Goal: Transaction & Acquisition: Download file/media

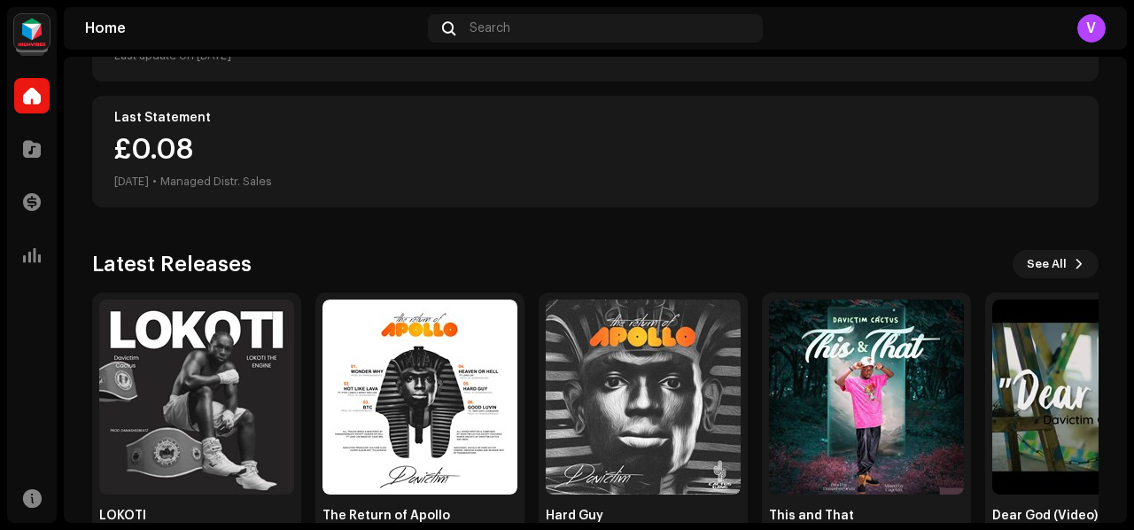
scroll to position [476, 0]
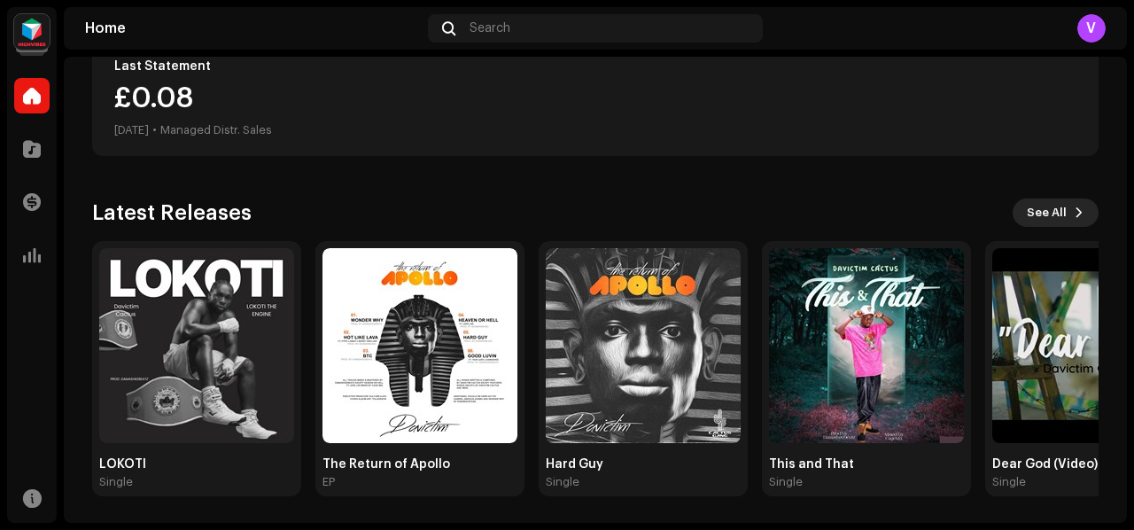
click at [1054, 218] on span "See All" at bounding box center [1046, 212] width 40 height 35
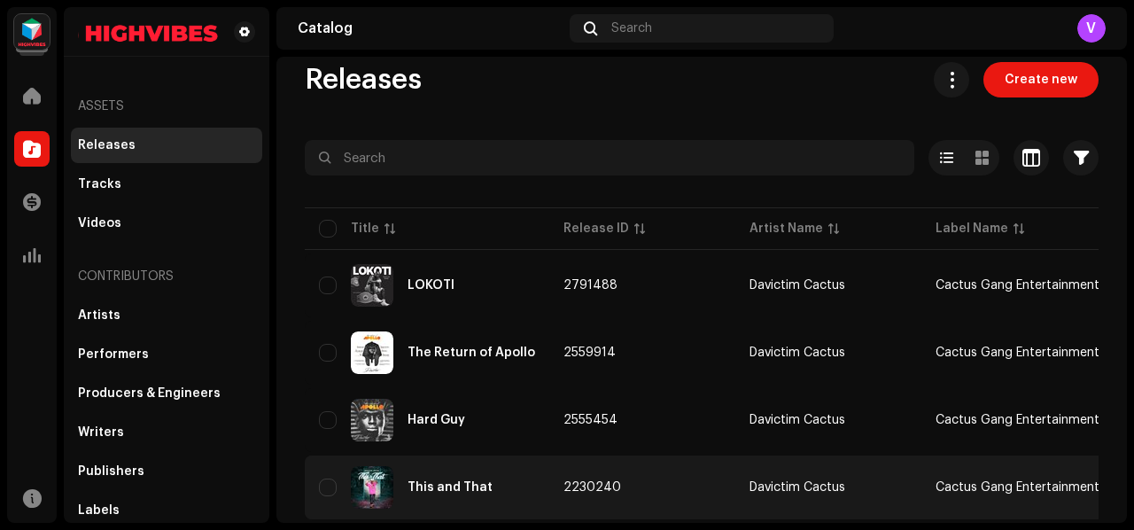
scroll to position [177, 0]
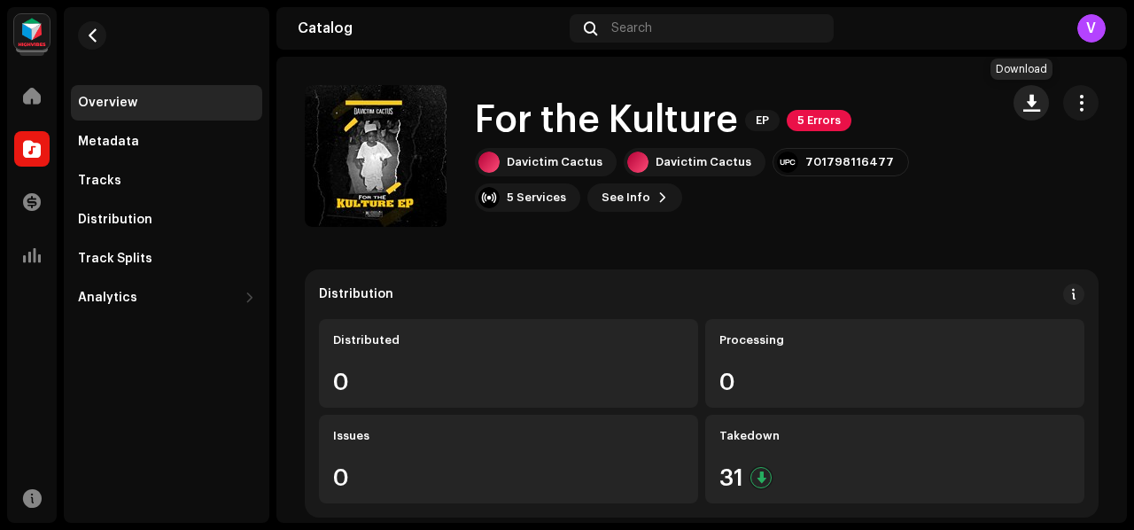
click at [1023, 96] on span "button" at bounding box center [1031, 103] width 17 height 14
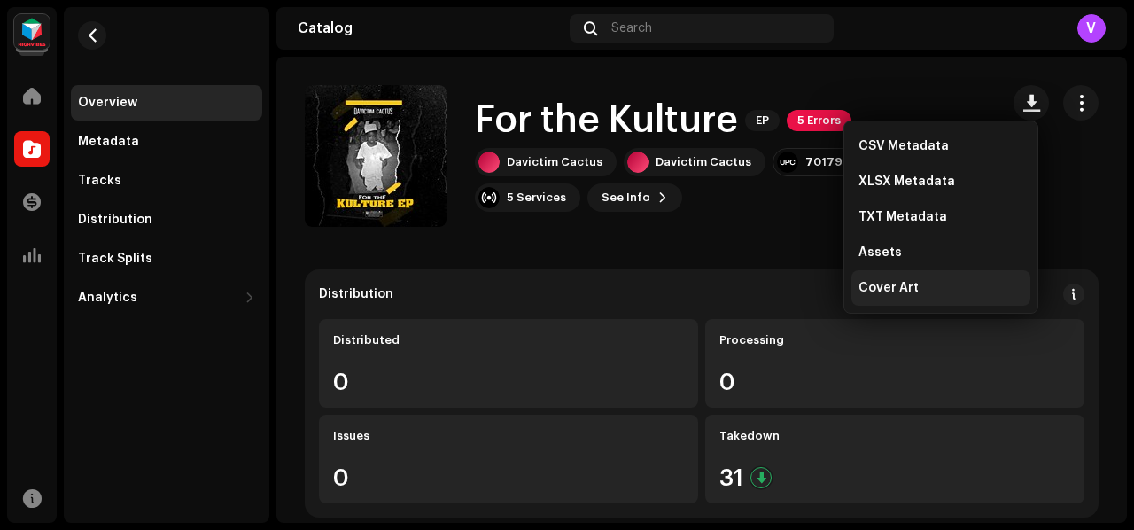
click at [935, 281] on div "Cover Art" at bounding box center [940, 288] width 165 height 14
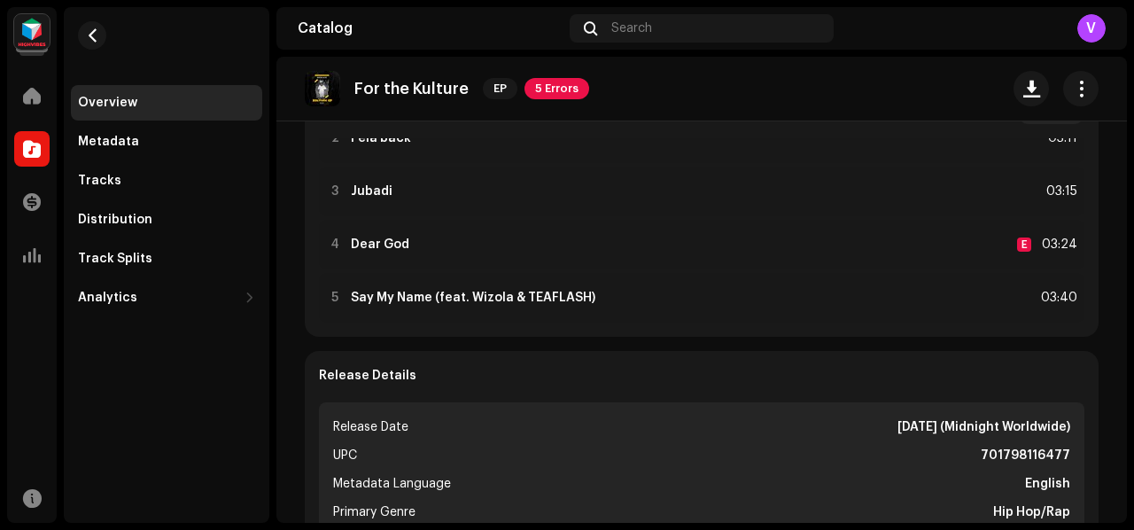
scroll to position [92, 0]
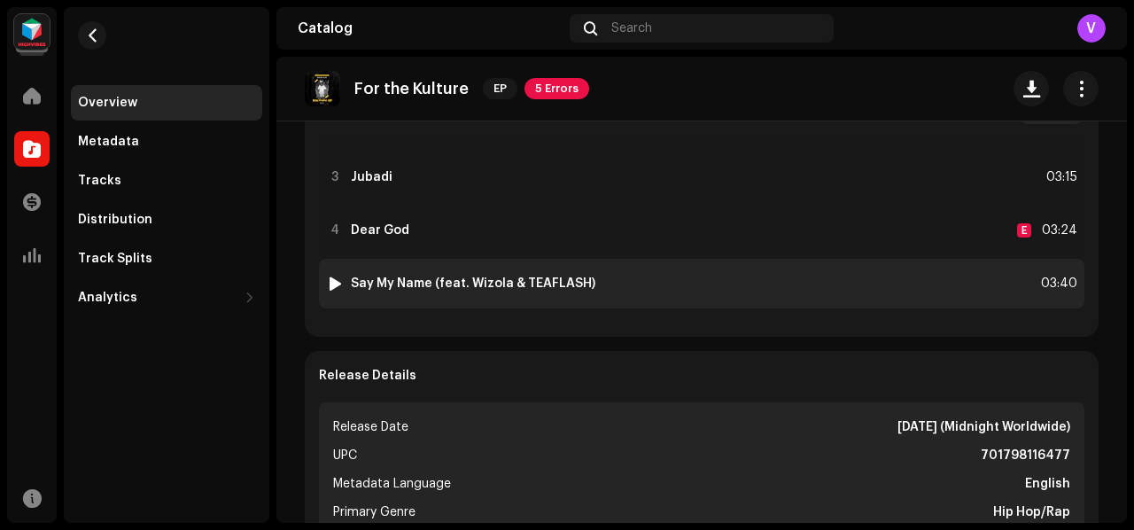
click at [504, 282] on strong "Say My Name (feat. Wizola & TEAFLASH)" at bounding box center [473, 283] width 244 height 14
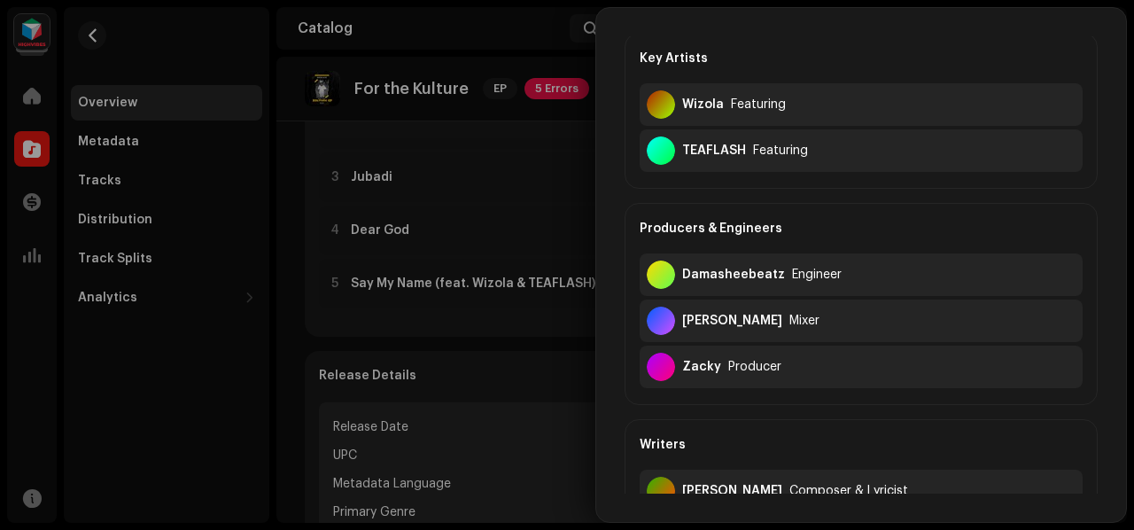
scroll to position [0, 0]
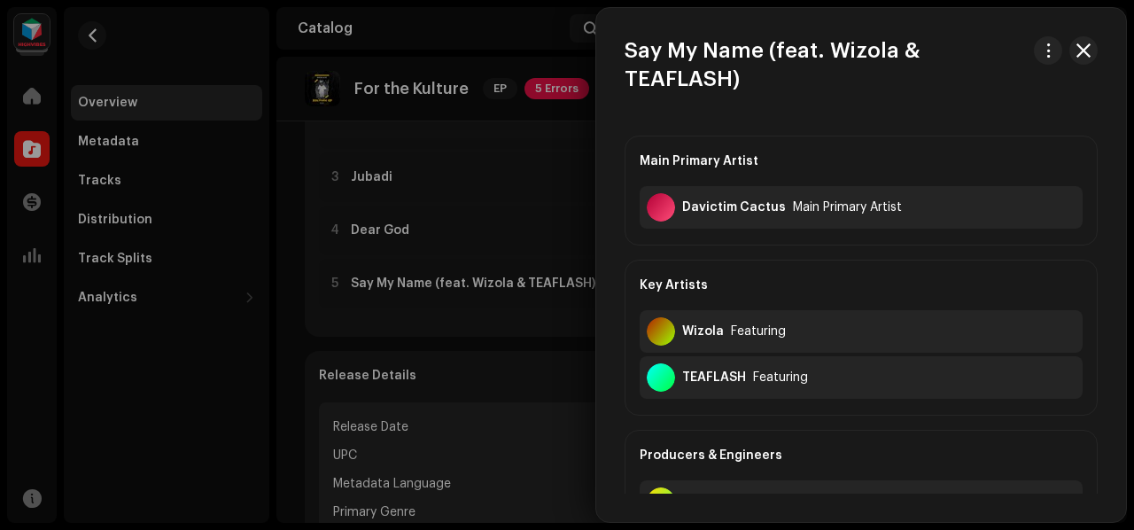
click at [493, 343] on div at bounding box center [567, 265] width 1134 height 530
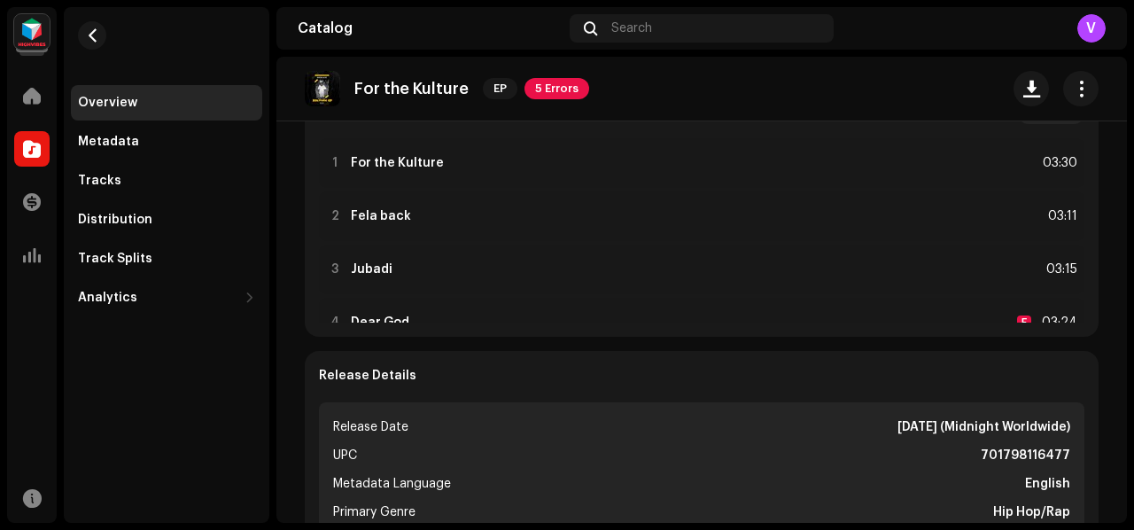
click at [321, 96] on img at bounding box center [322, 88] width 35 height 35
click at [402, 159] on re-o-release-hero "For the Kulture EP 5 Errors For the Kulture EP 5 Errors Davictim Cactus Davicti…" at bounding box center [701, 128] width 850 height 142
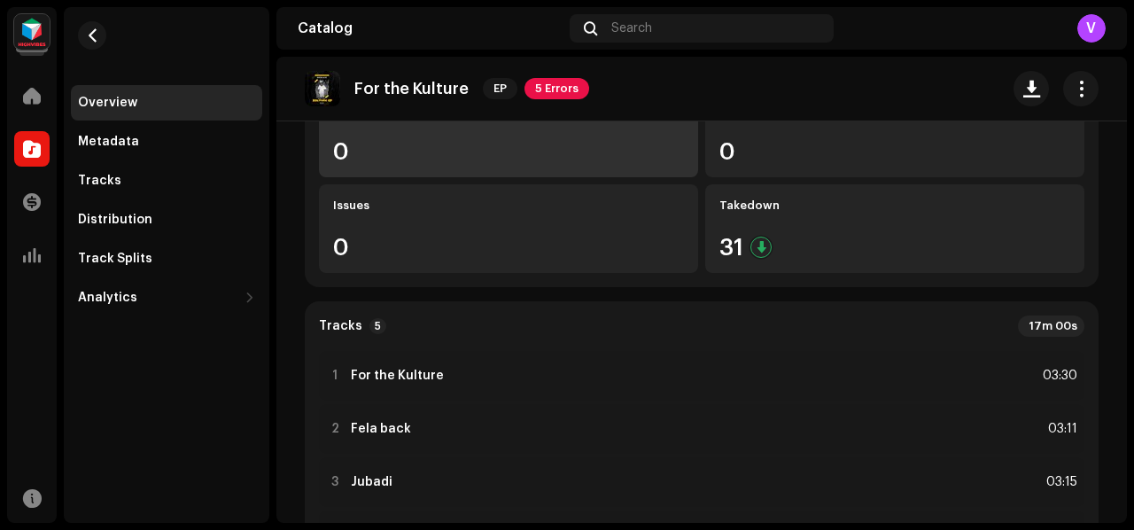
scroll to position [177, 0]
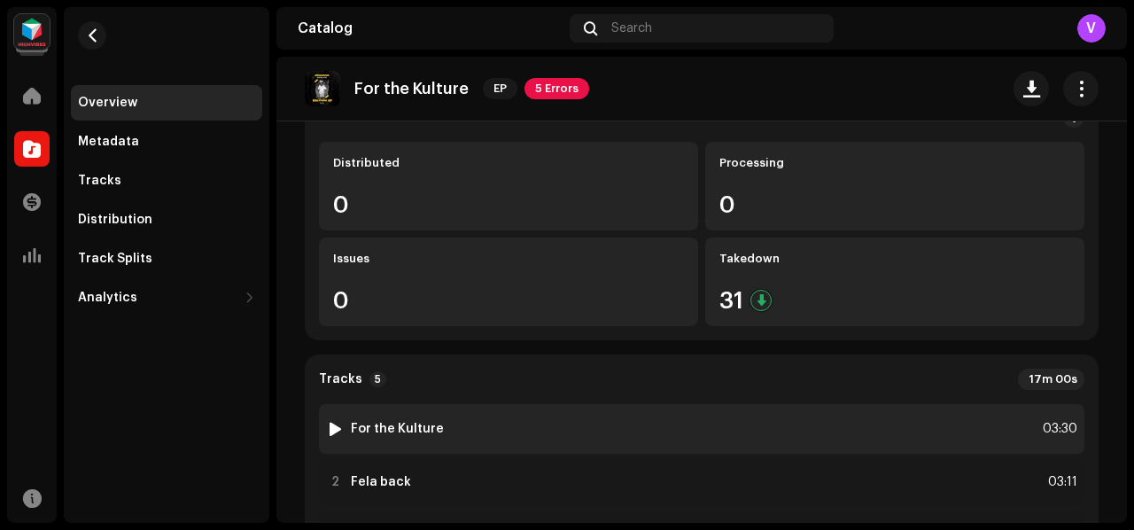
click at [363, 437] on div "1 For the Kulture" at bounding box center [385, 429] width 118 height 18
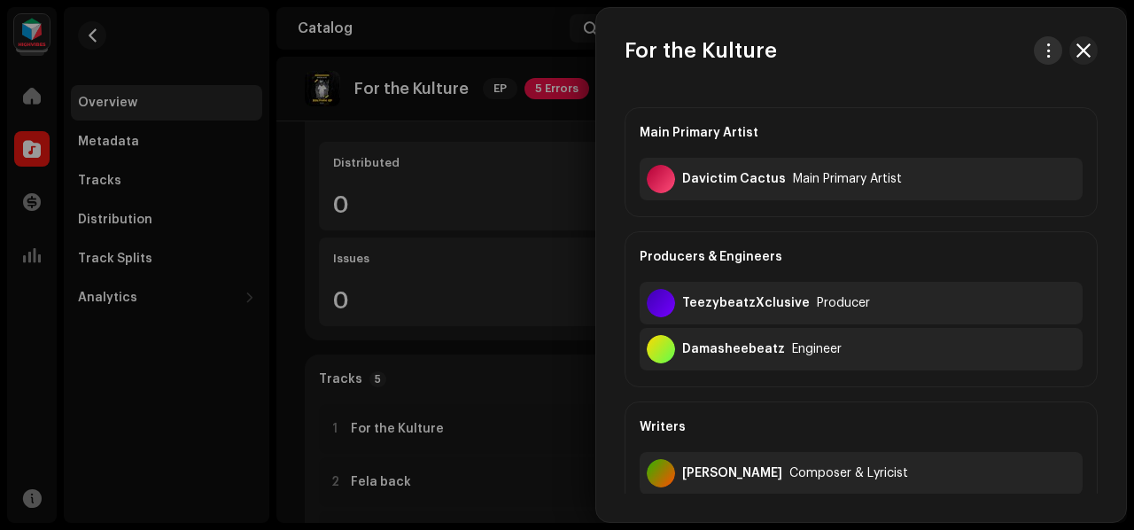
click at [1041, 54] on span "button" at bounding box center [1047, 50] width 13 height 14
click at [986, 117] on div "Download audio" at bounding box center [959, 125] width 179 height 35
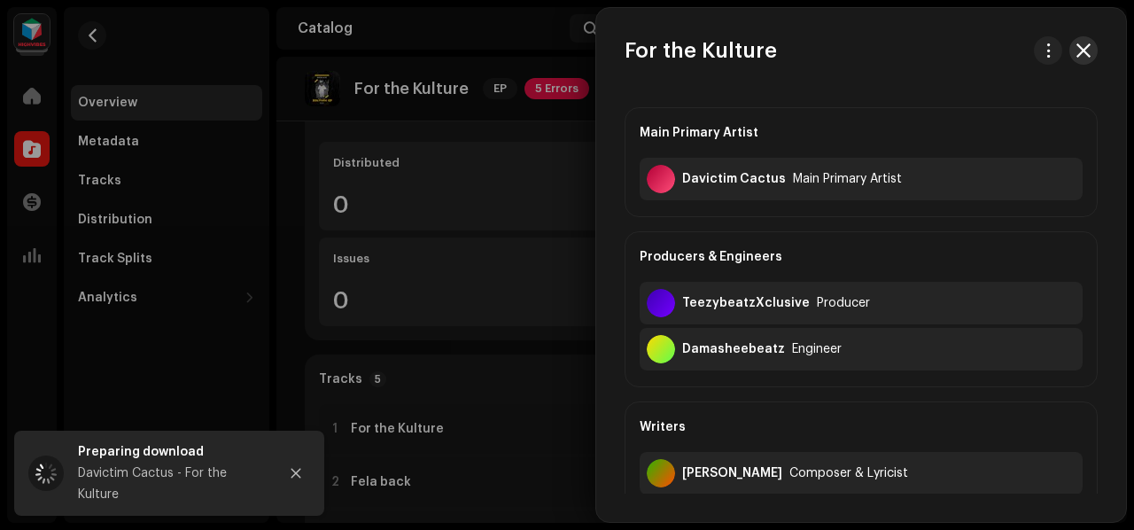
click at [1076, 48] on span "button" at bounding box center [1083, 50] width 14 height 14
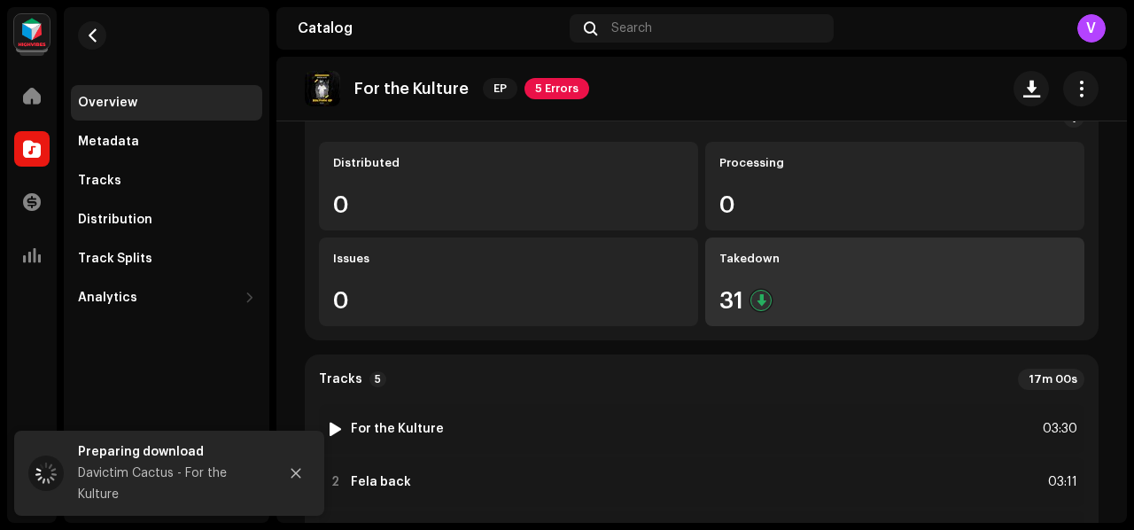
scroll to position [443, 0]
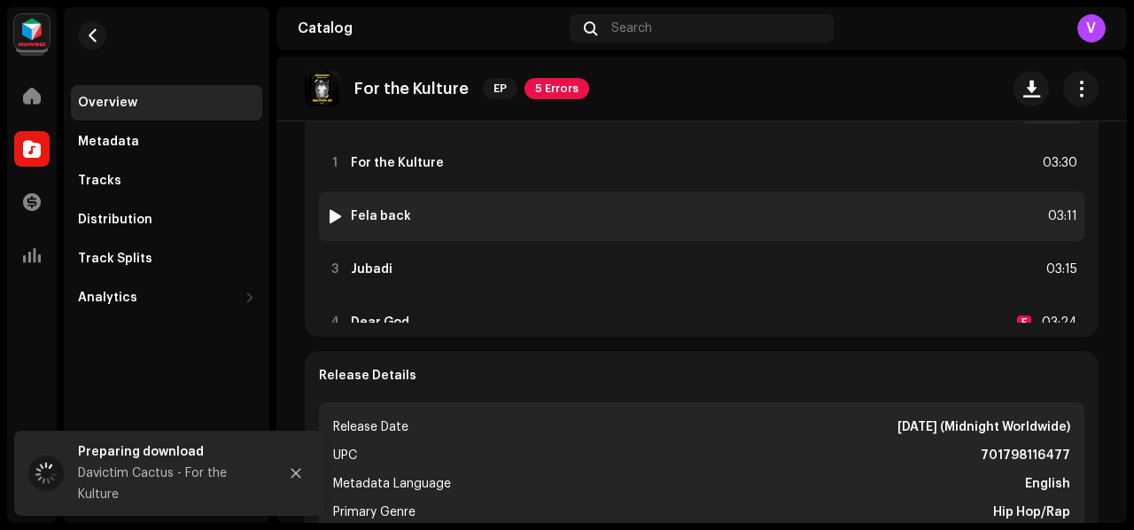
click at [427, 201] on div "2 Fela back 03:11" at bounding box center [701, 216] width 765 height 50
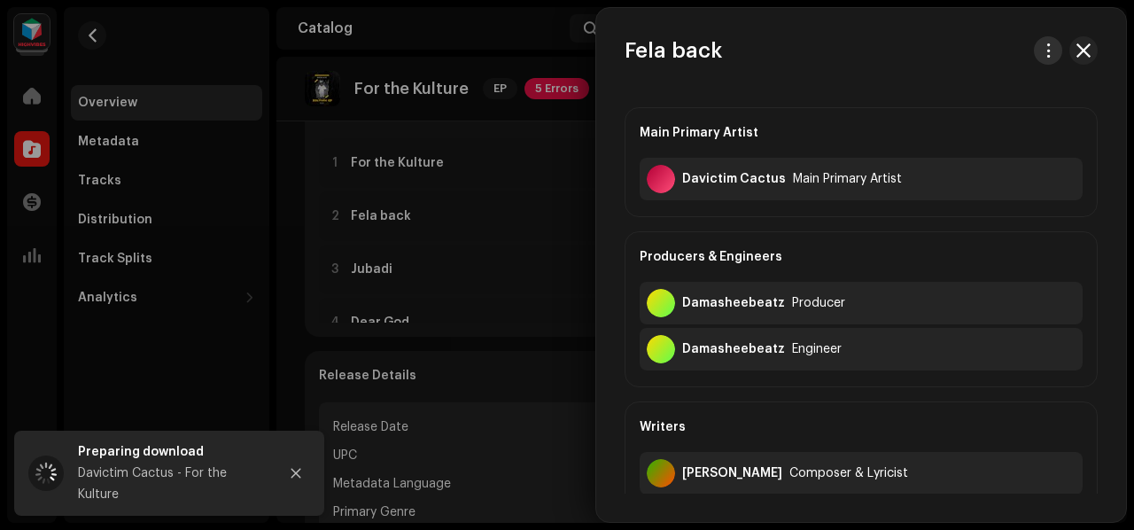
click at [1048, 56] on span "button" at bounding box center [1047, 50] width 13 height 14
click at [986, 116] on div "Download audio" at bounding box center [959, 125] width 179 height 35
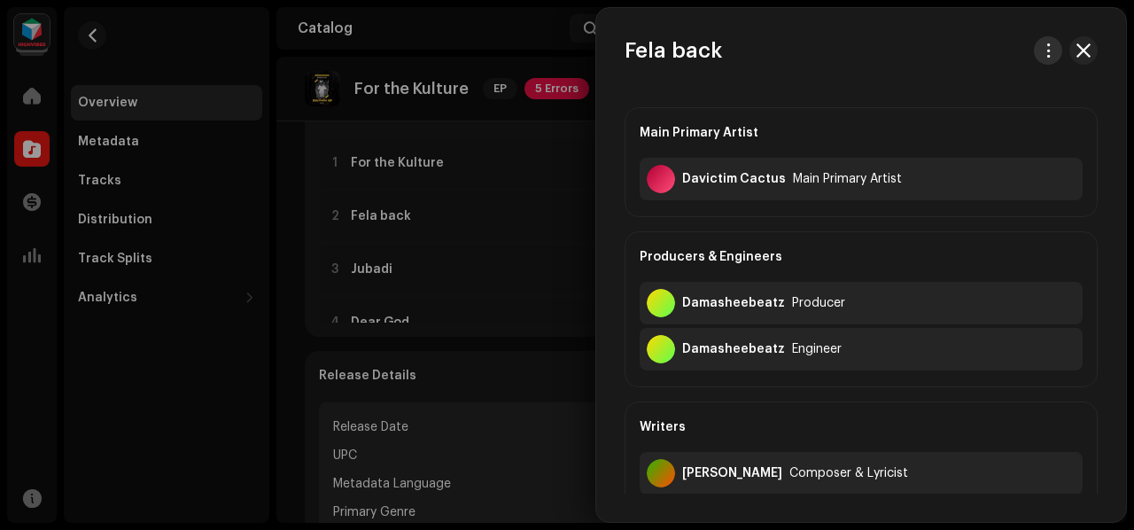
click at [1050, 58] on button "button" at bounding box center [1048, 50] width 28 height 28
click at [962, 126] on span "Download audio" at bounding box center [927, 126] width 100 height 14
click at [480, 48] on div at bounding box center [567, 265] width 1134 height 530
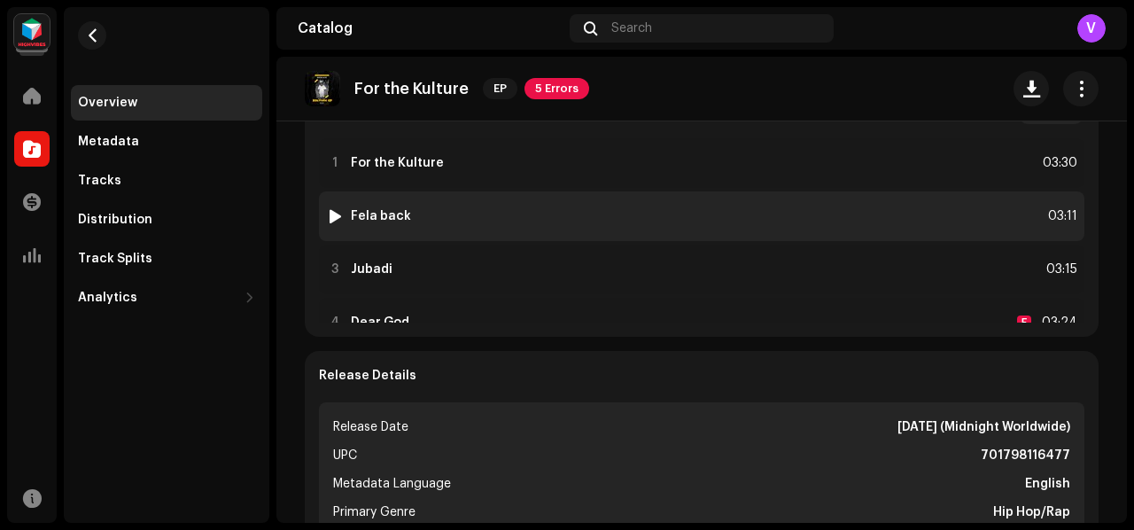
scroll to position [89, 0]
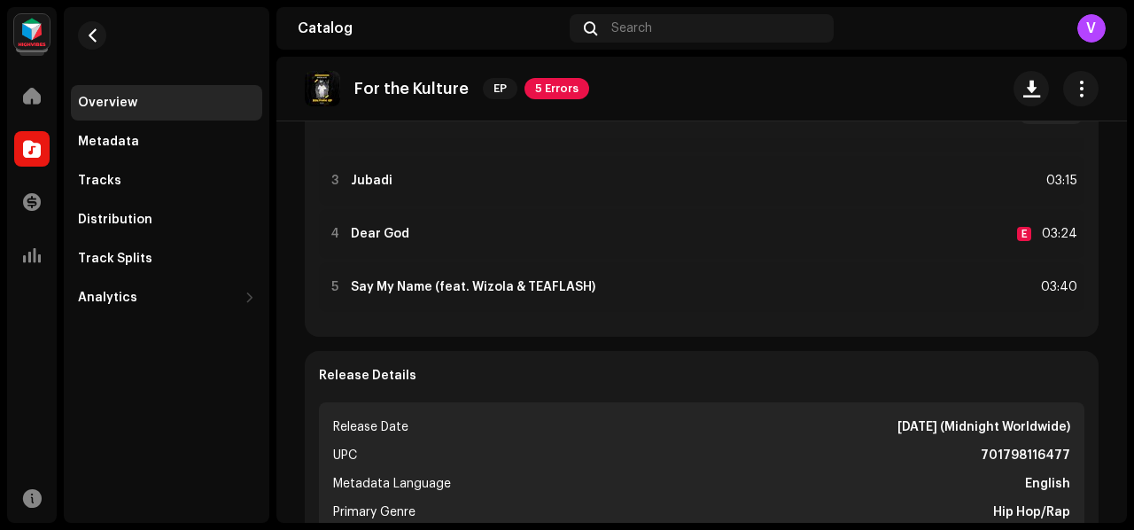
click at [768, 197] on re-o-release-hero "For the Kulture EP 5 Errors For the Kulture EP 5 Errors Davictim Cactus Davicti…" at bounding box center [701, 128] width 850 height 142
click at [372, 182] on re-o-release-hero "For the Kulture EP 5 Errors For the Kulture EP 5 Errors Davictim Cactus Davicti…" at bounding box center [701, 128] width 850 height 142
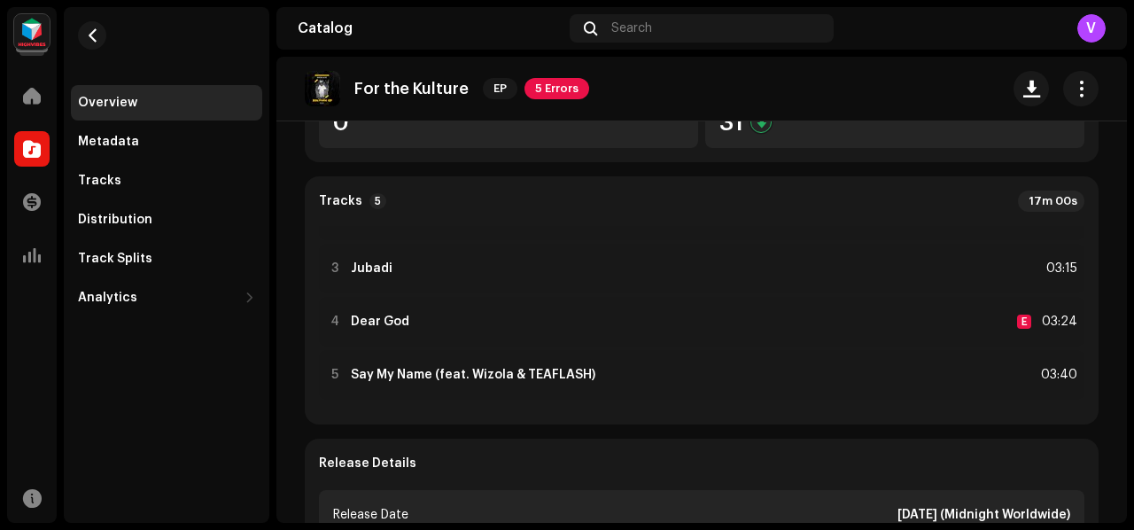
scroll to position [354, 0]
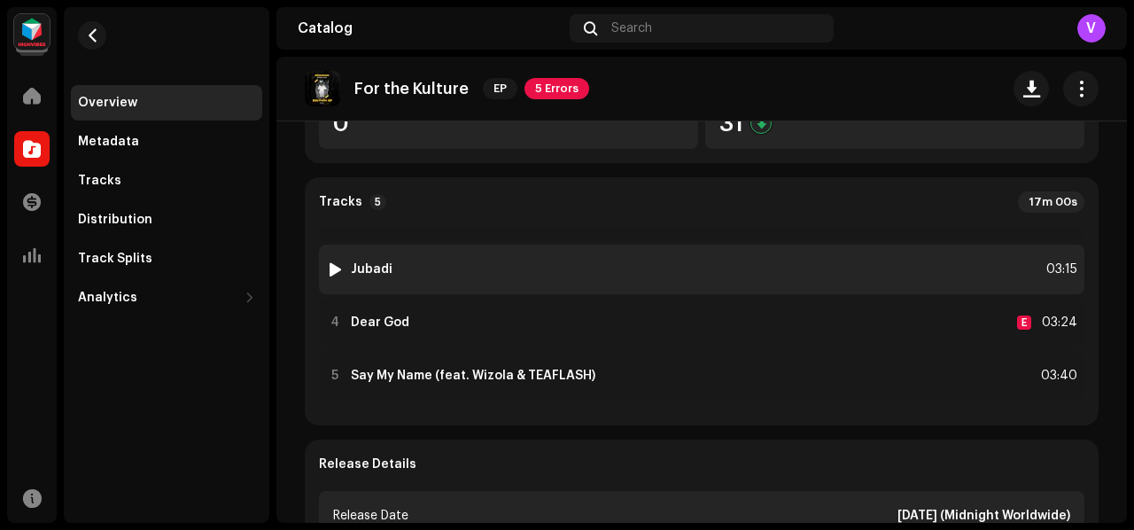
click at [416, 258] on div "3 Jubadi 03:15" at bounding box center [701, 269] width 765 height 50
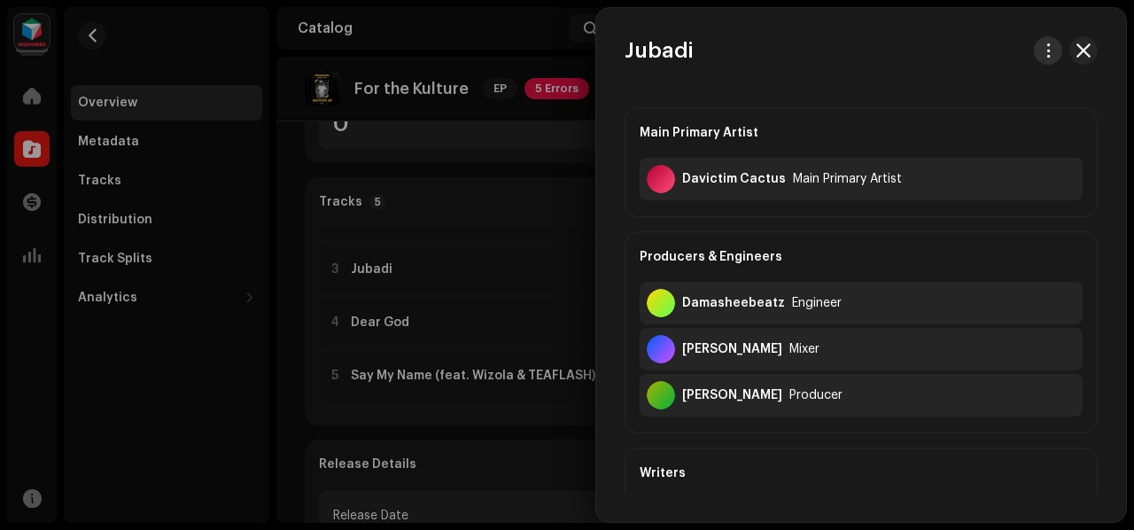
click at [1041, 43] on span "button" at bounding box center [1047, 50] width 13 height 14
click at [983, 123] on div "Download audio" at bounding box center [959, 126] width 165 height 14
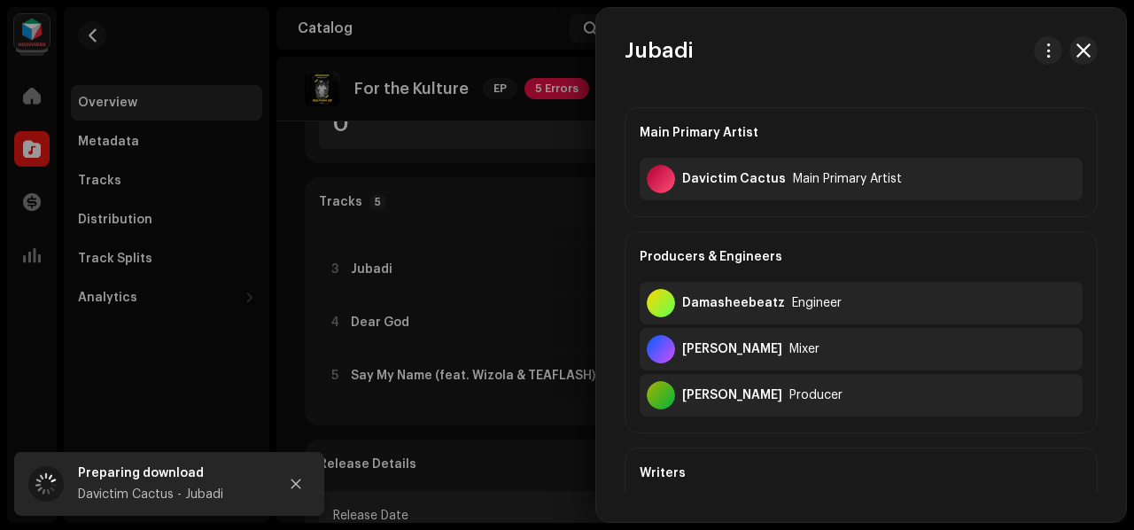
click at [482, 199] on div at bounding box center [567, 265] width 1134 height 530
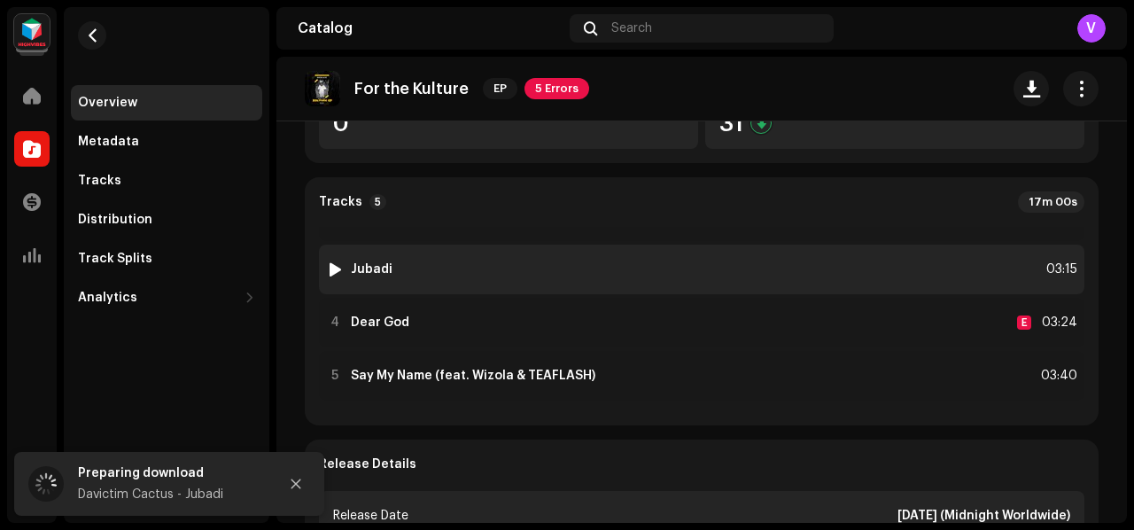
scroll to position [92, 0]
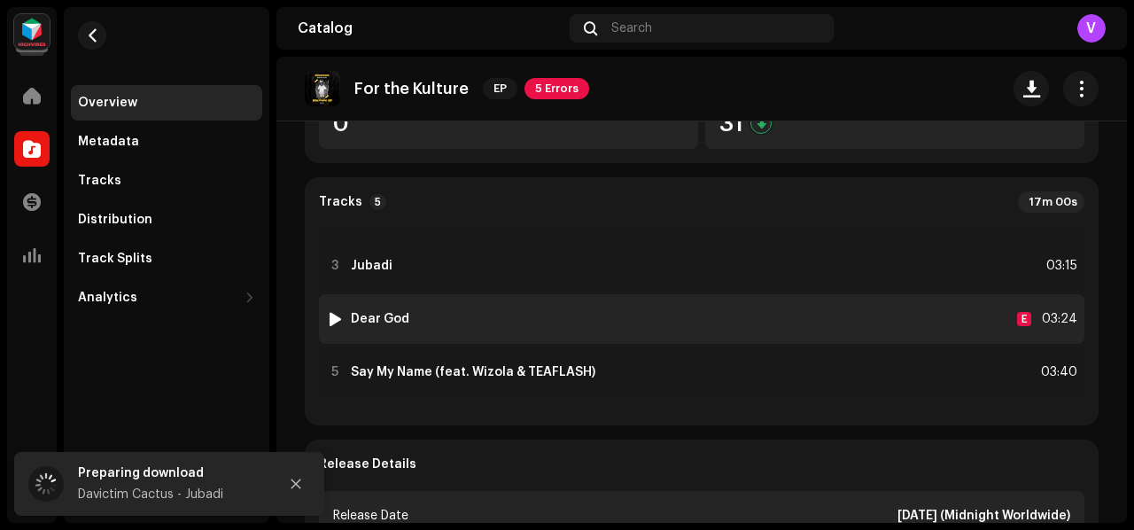
click at [480, 342] on div "4 Dear God E 03:24" at bounding box center [701, 319] width 765 height 50
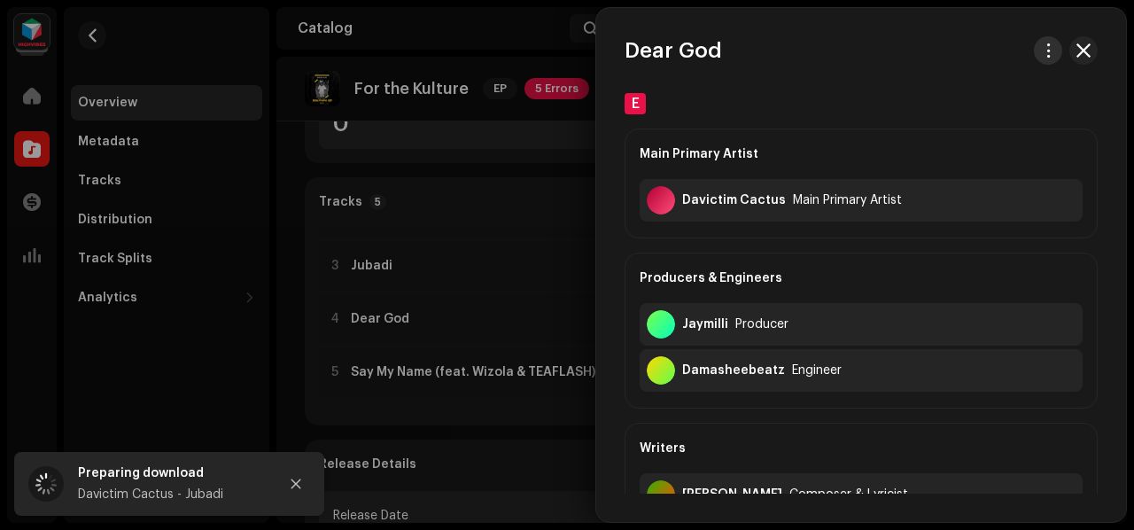
click at [1042, 45] on span "button" at bounding box center [1047, 50] width 13 height 14
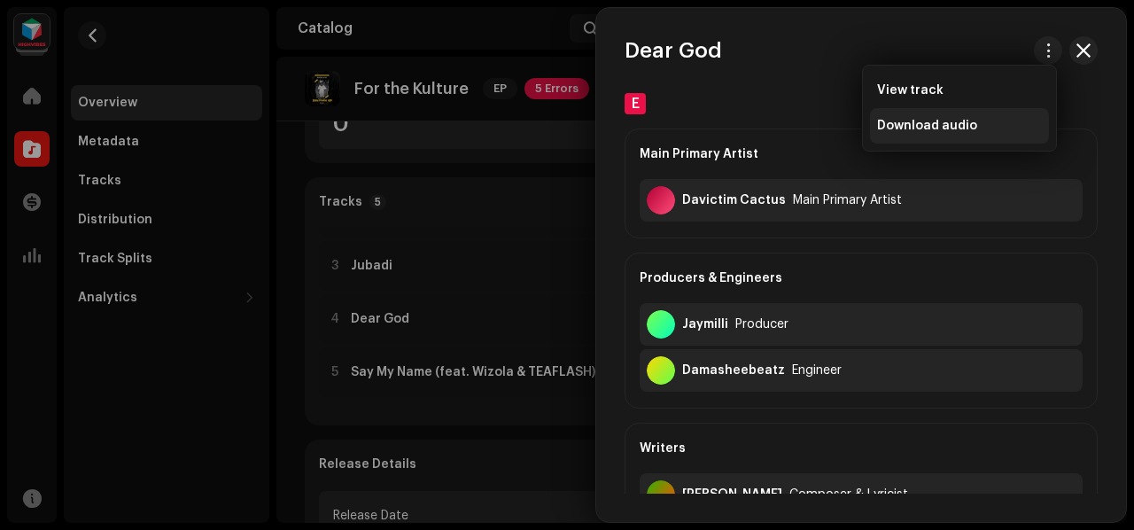
click at [989, 111] on div "Download audio" at bounding box center [959, 125] width 179 height 35
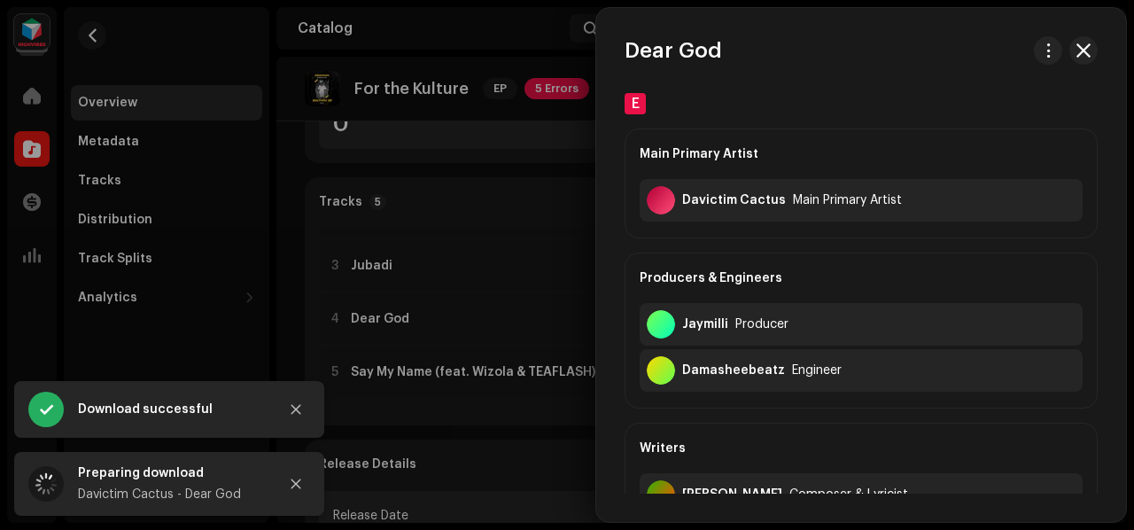
click at [475, 199] on div at bounding box center [567, 265] width 1134 height 530
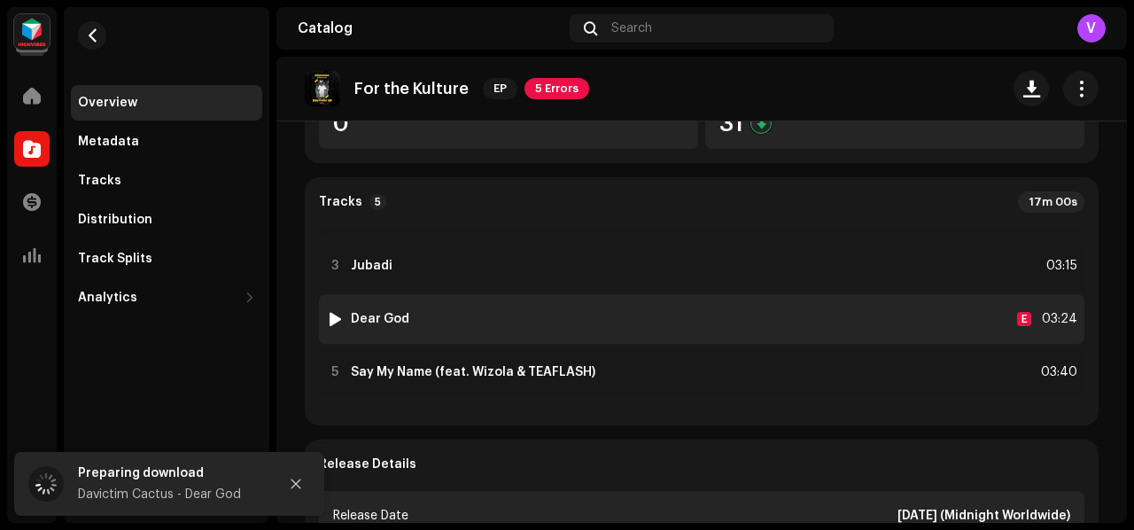
click at [509, 312] on div "4 Dear God E 03:24" at bounding box center [701, 319] width 765 height 50
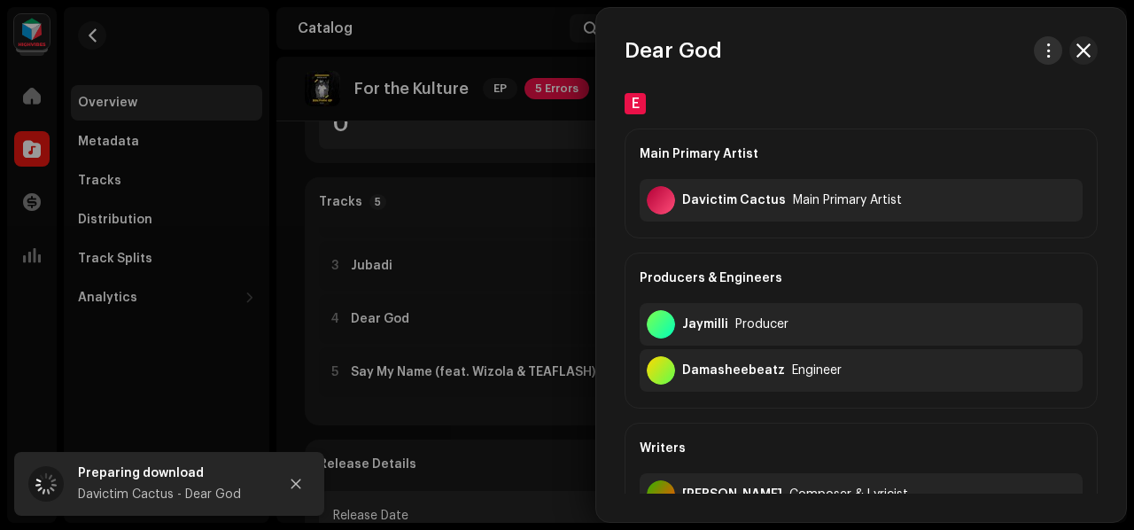
click at [1049, 52] on span "button" at bounding box center [1047, 50] width 13 height 14
click at [942, 116] on div "Download audio" at bounding box center [959, 125] width 179 height 35
click at [502, 171] on div at bounding box center [567, 265] width 1134 height 530
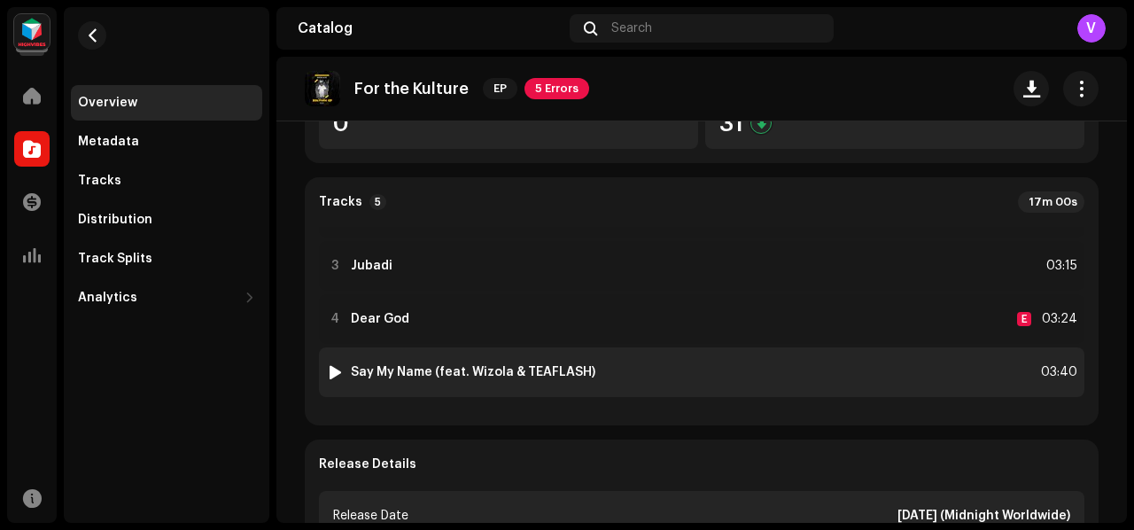
click at [490, 367] on strong "Say My Name (feat. Wizola & TEAFLASH)" at bounding box center [473, 372] width 244 height 14
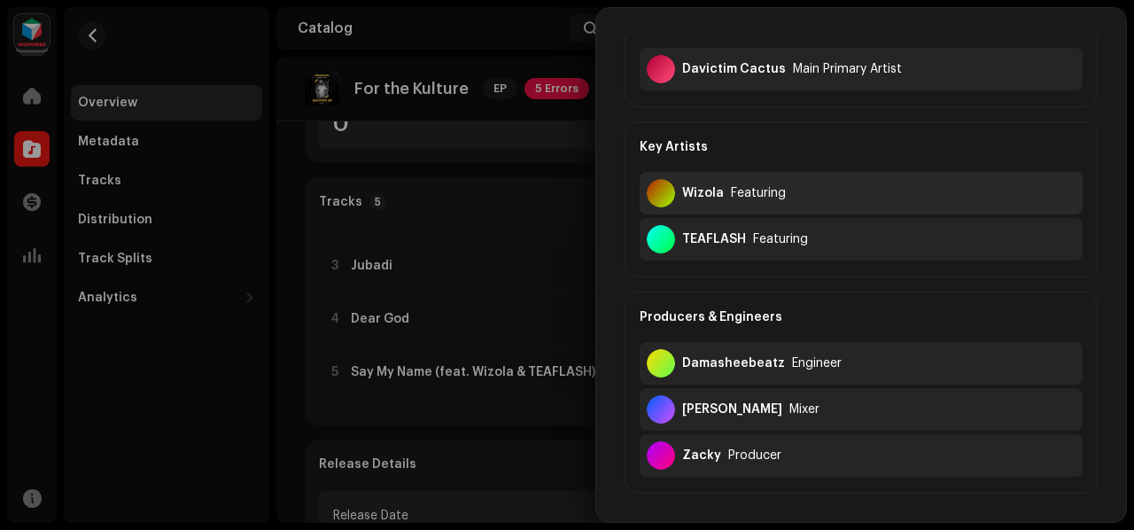
scroll to position [0, 0]
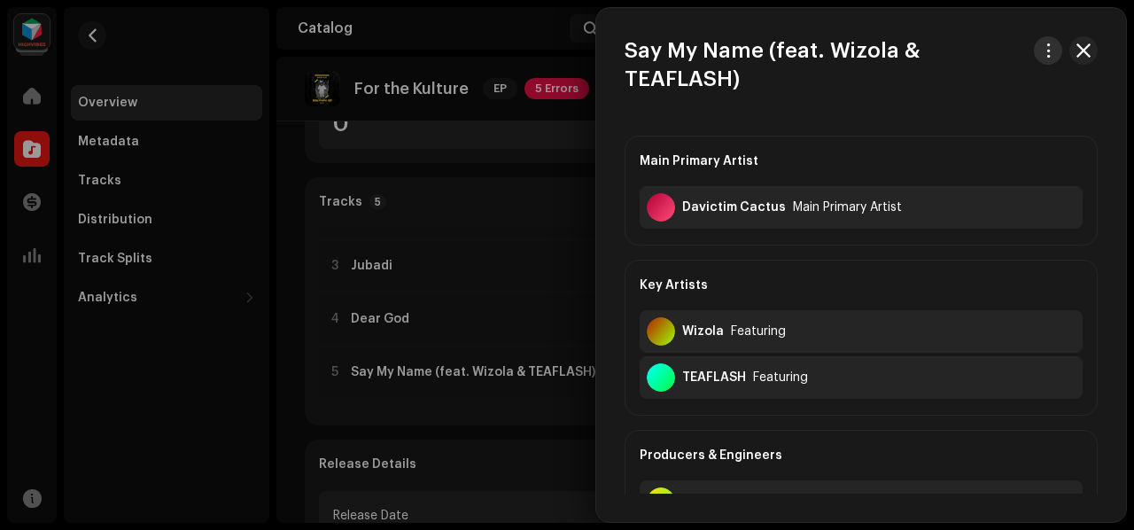
click at [1041, 47] on span "button" at bounding box center [1047, 50] width 13 height 14
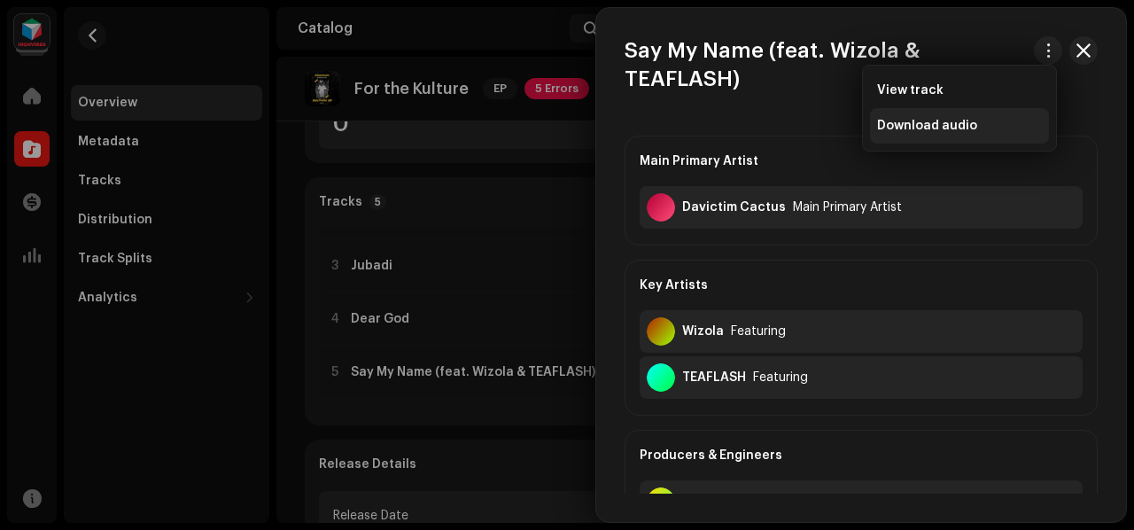
click at [992, 113] on div "Download audio" at bounding box center [959, 125] width 179 height 35
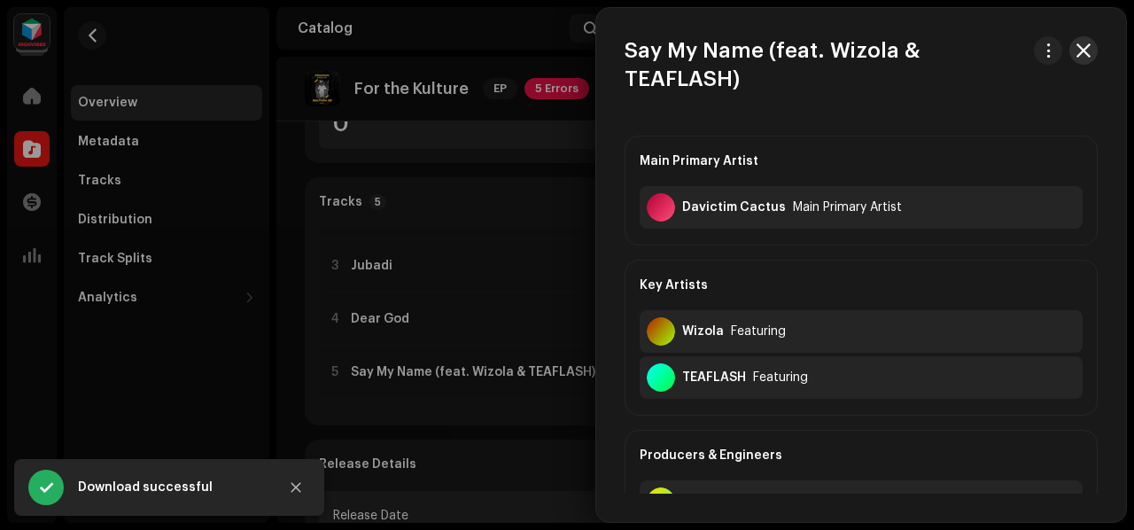
click at [1084, 58] on button "button" at bounding box center [1083, 50] width 28 height 28
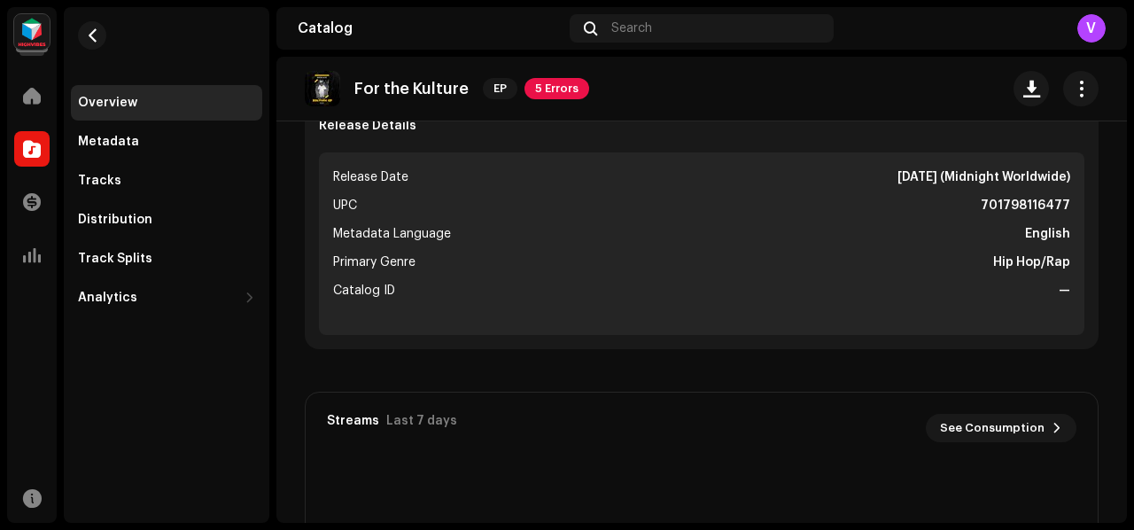
scroll to position [161, 0]
